Goal: Task Accomplishment & Management: Use online tool/utility

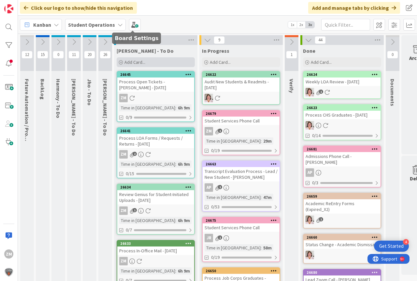
scroll to position [0, 24]
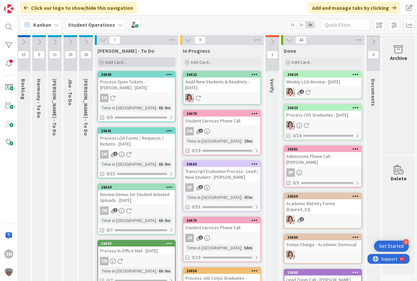
click at [105, 64] on span "Add Card..." at bounding box center [115, 62] width 21 height 6
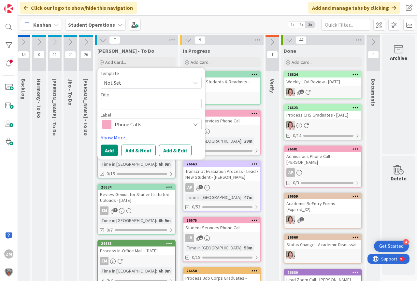
click at [192, 86] on span "Not Set" at bounding box center [151, 83] width 101 height 12
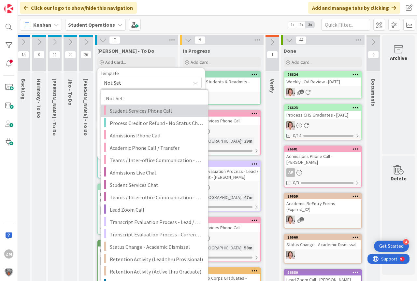
drag, startPoint x: 143, startPoint y: 111, endPoint x: 147, endPoint y: 112, distance: 4.6
click at [143, 111] on span "Student Services Phone Call" at bounding box center [156, 110] width 93 height 8
type textarea "x"
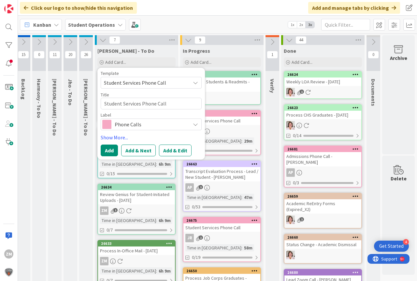
click at [166, 149] on button "Add & Edit" at bounding box center [175, 151] width 33 height 12
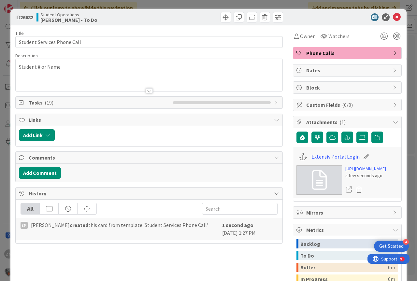
click at [83, 74] on div "Student # or Name:" at bounding box center [149, 76] width 267 height 29
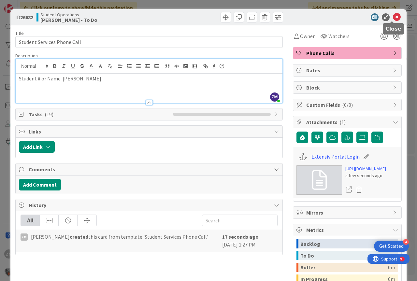
click at [394, 16] on icon at bounding box center [397, 17] width 8 height 8
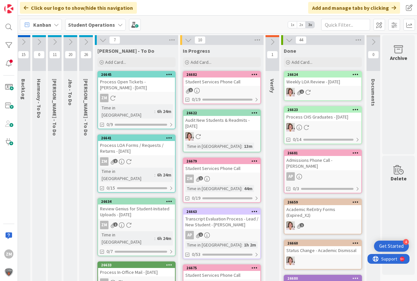
click at [251, 75] on icon at bounding box center [254, 74] width 6 height 5
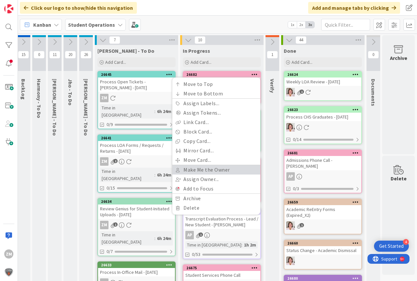
click at [202, 168] on link "Make Me the Owner" at bounding box center [216, 169] width 88 height 9
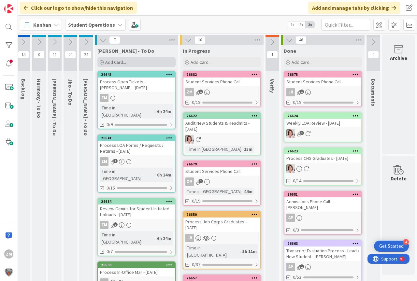
click at [113, 60] on span "Add Card..." at bounding box center [115, 62] width 21 height 6
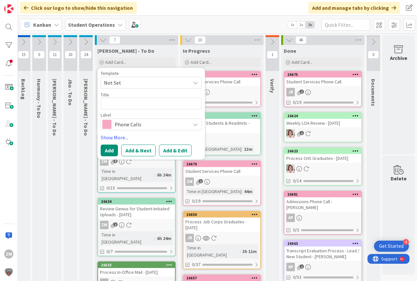
click at [193, 84] on icon at bounding box center [195, 82] width 5 height 5
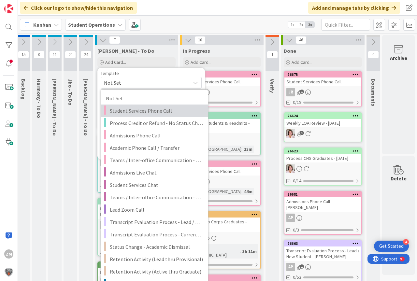
click at [133, 110] on span "Student Services Phone Call" at bounding box center [156, 110] width 93 height 8
type textarea "x"
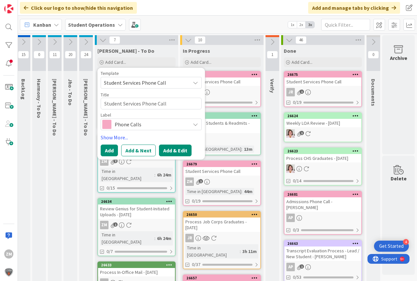
click at [170, 150] on button "Add & Edit" at bounding box center [175, 151] width 33 height 12
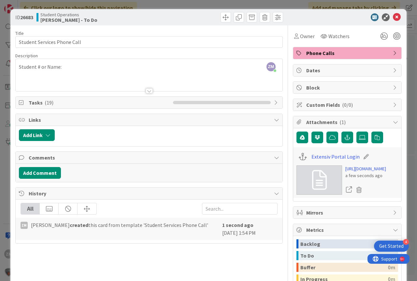
click at [79, 69] on div "ZM [PERSON_NAME] joined 3 m ago Student # or Name:" at bounding box center [149, 75] width 267 height 32
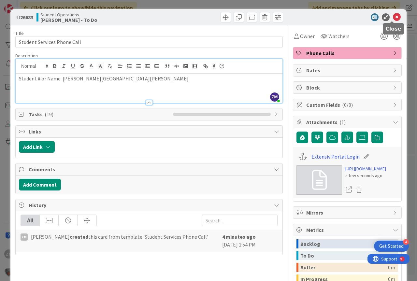
click at [394, 16] on icon at bounding box center [397, 17] width 8 height 8
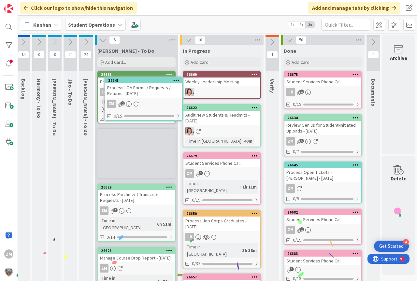
scroll to position [0, 21]
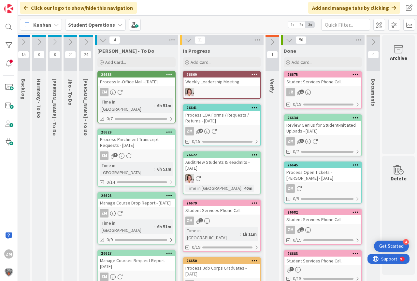
click at [207, 130] on div "ZM 2" at bounding box center [221, 131] width 77 height 8
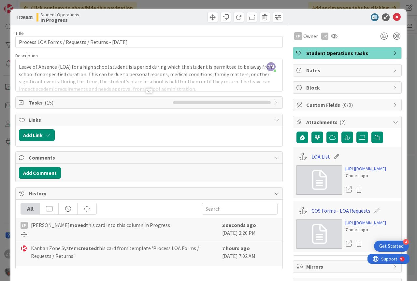
click at [325, 215] on link "COS Forms - LOA Requests" at bounding box center [340, 211] width 59 height 8
click at [315, 158] on link "LOA List" at bounding box center [320, 157] width 19 height 8
click at [393, 17] on icon at bounding box center [397, 17] width 8 height 8
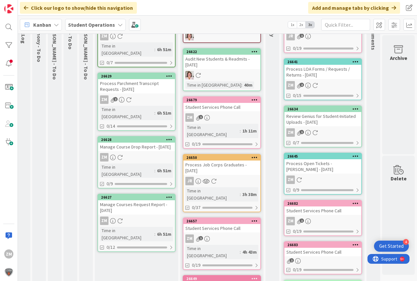
scroll to position [0, 24]
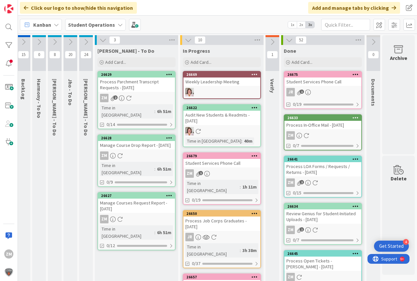
click at [67, 43] on icon at bounding box center [70, 41] width 7 height 7
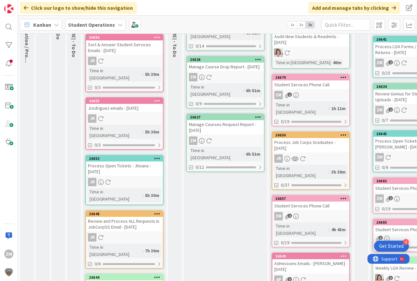
scroll to position [0, 0]
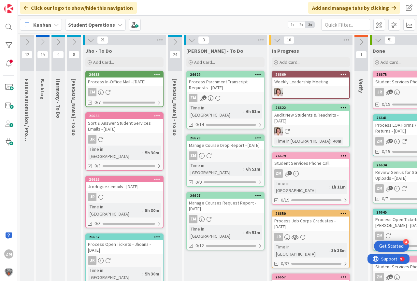
click at [212, 94] on div "ZM 2" at bounding box center [225, 98] width 77 height 8
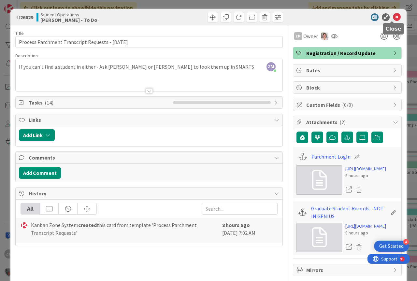
click at [393, 19] on icon at bounding box center [397, 17] width 8 height 8
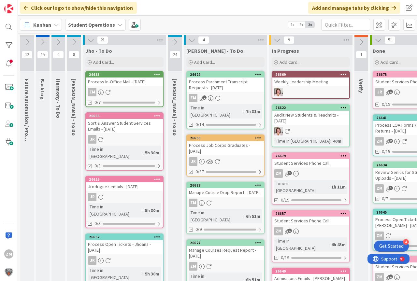
click at [90, 39] on icon at bounding box center [90, 39] width 7 height 7
